Goal: Task Accomplishment & Management: Manage account settings

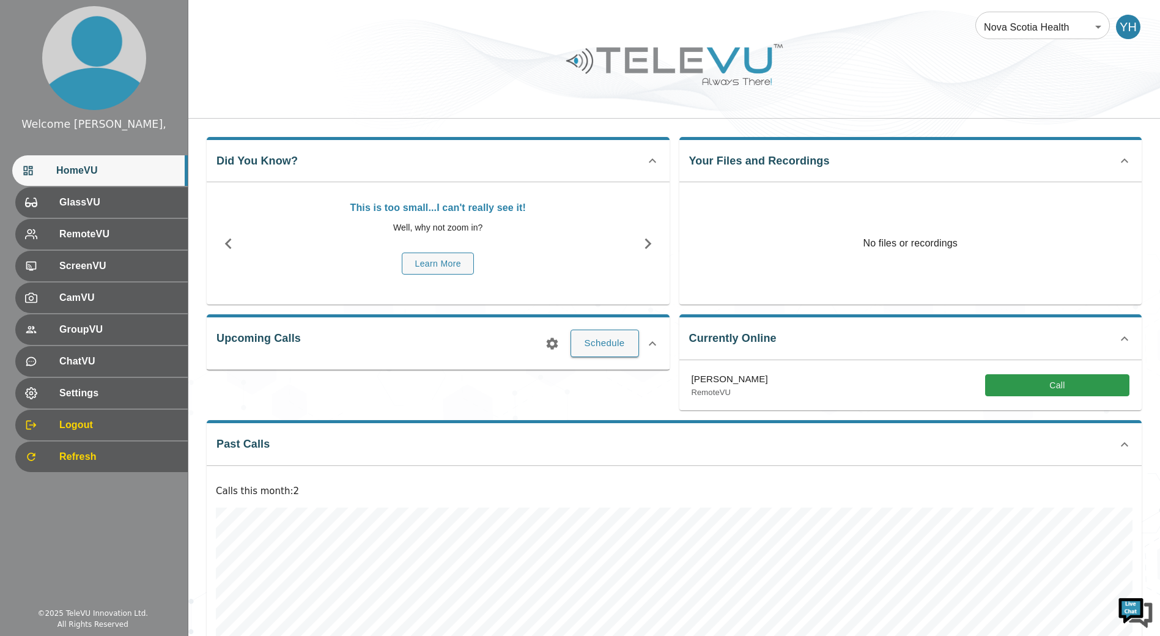
drag, startPoint x: 125, startPoint y: 120, endPoint x: 117, endPoint y: 125, distance: 9.2
click at [118, 125] on div "Welcome [PERSON_NAME]," at bounding box center [93, 124] width 145 height 16
click at [128, 124] on div "Welcome [PERSON_NAME]," at bounding box center [93, 124] width 145 height 16
drag, startPoint x: 128, startPoint y: 124, endPoint x: 177, endPoint y: 151, distance: 55.6
click at [177, 151] on div "Welcome Yassin, HomeVU GlassVU RemoteVU ScreenVU CamVU GroupVU ChatVU Settings …" at bounding box center [94, 254] width 188 height 509
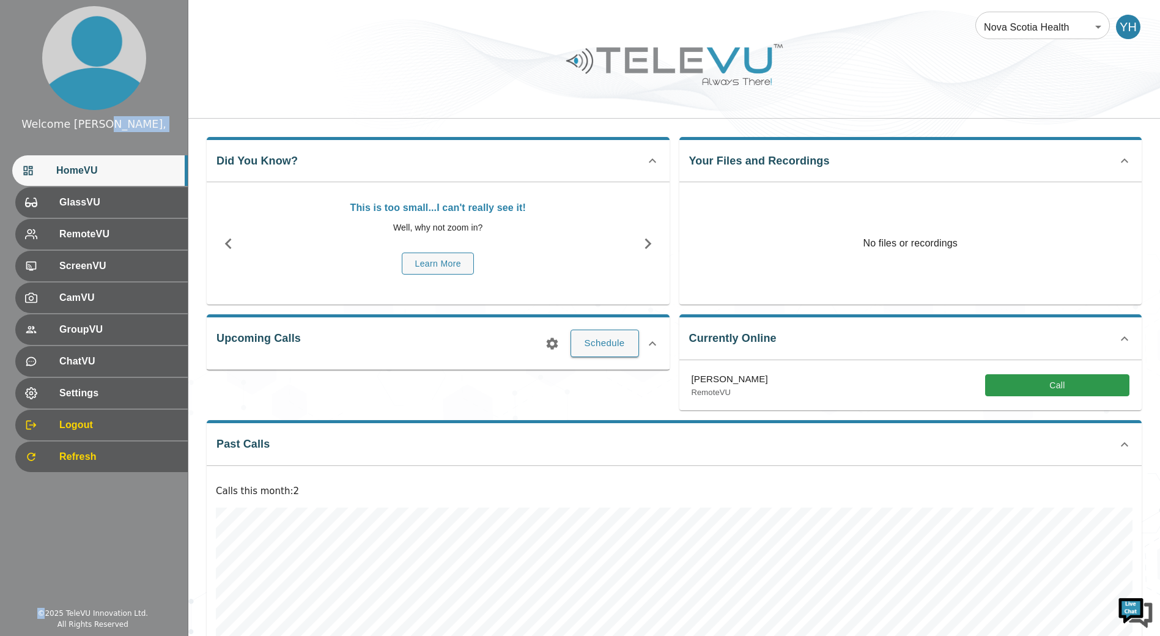
drag, startPoint x: 177, startPoint y: 151, endPoint x: 156, endPoint y: 147, distance: 21.1
click at [156, 147] on div "Welcome Yassin, HomeVU GlassVU RemoteVU ScreenVU CamVU GroupVU ChatVU Settings …" at bounding box center [94, 254] width 188 height 509
click at [1136, 27] on div "YH" at bounding box center [1128, 27] width 24 height 24
